Goal: Information Seeking & Learning: Check status

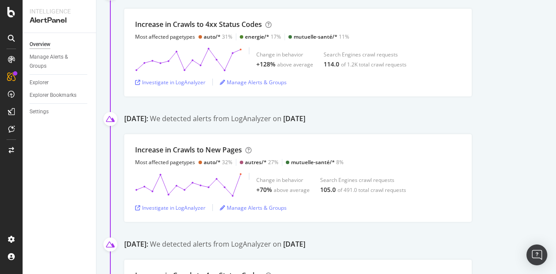
scroll to position [113, 0]
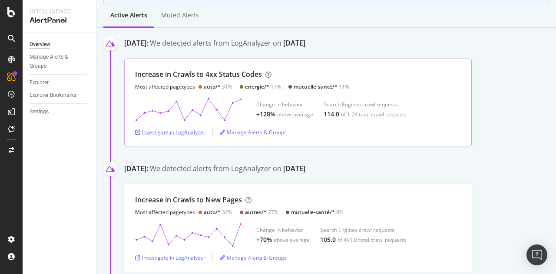
click at [189, 132] on div "Investigate in LogAnalyzer" at bounding box center [170, 131] width 70 height 7
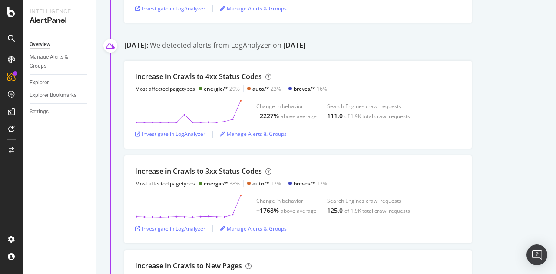
scroll to position [582, 0]
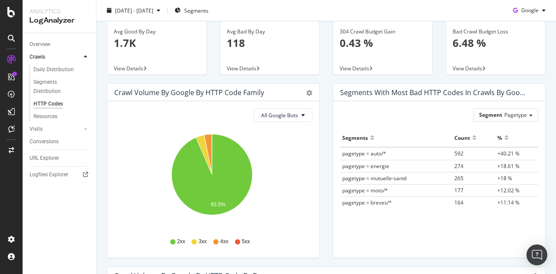
scroll to position [35, 0]
